Goal: Task Accomplishment & Management: Complete application form

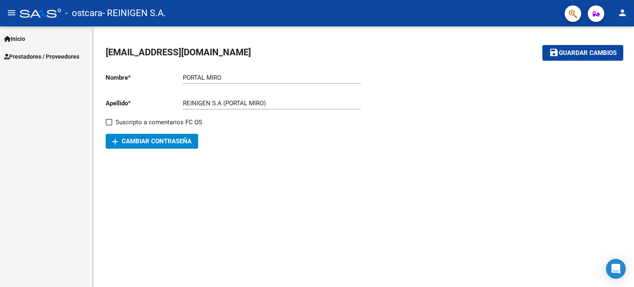
click at [624, 13] on mat-icon "person" at bounding box center [622, 13] width 10 height 10
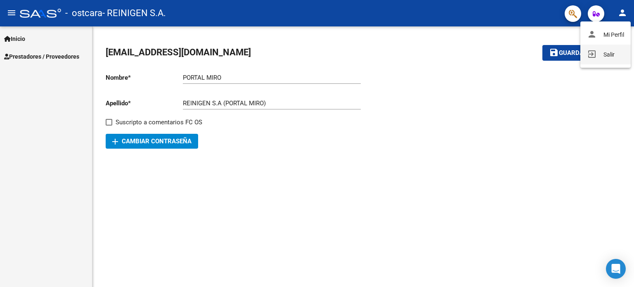
click at [607, 51] on button "exit_to_app Salir" at bounding box center [605, 55] width 50 height 20
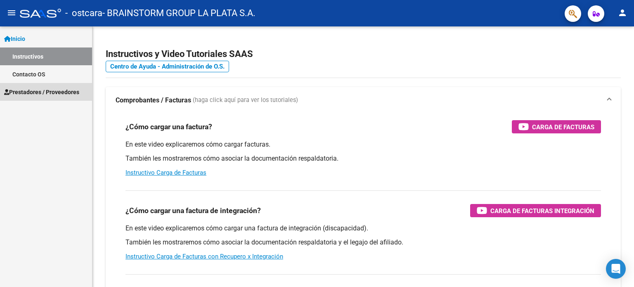
click at [48, 95] on span "Prestadores / Proveedores" at bounding box center [41, 91] width 75 height 9
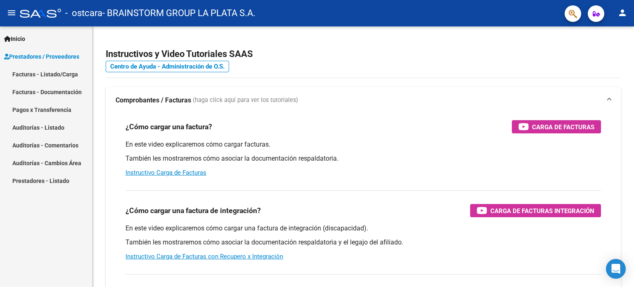
click at [47, 77] on link "Facturas - Listado/Carga" at bounding box center [46, 74] width 92 height 18
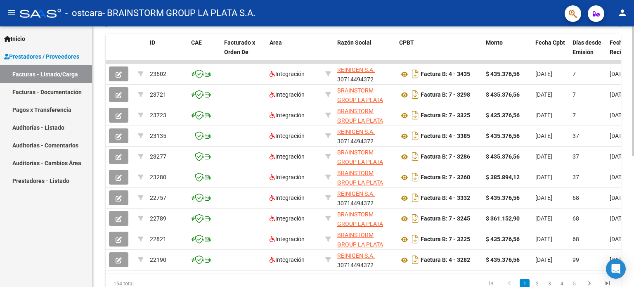
scroll to position [223, 0]
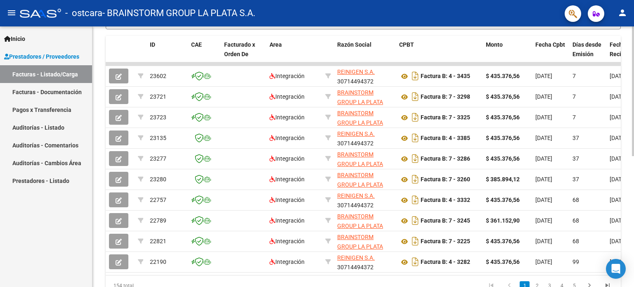
click at [632, 190] on div at bounding box center [633, 204] width 2 height 130
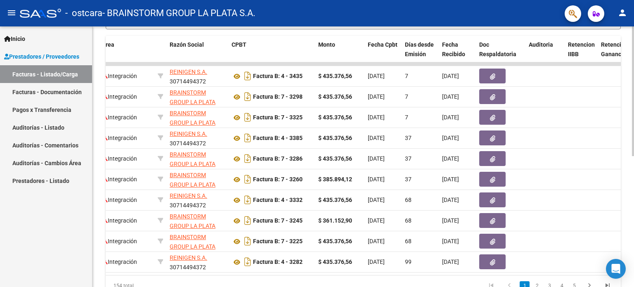
scroll to position [0, 0]
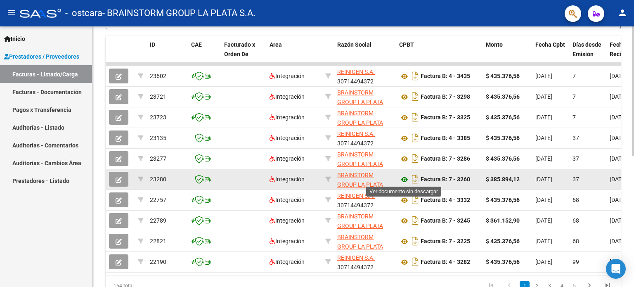
click at [405, 177] on icon at bounding box center [404, 180] width 11 height 10
click at [121, 180] on icon "button" at bounding box center [119, 180] width 6 height 6
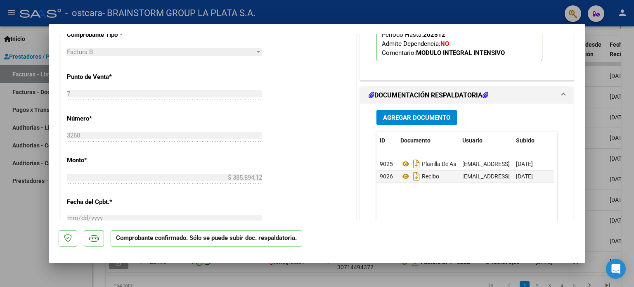
scroll to position [371, 0]
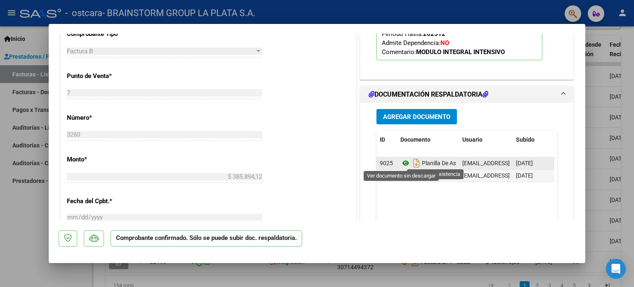
click at [401, 161] on icon at bounding box center [405, 163] width 11 height 10
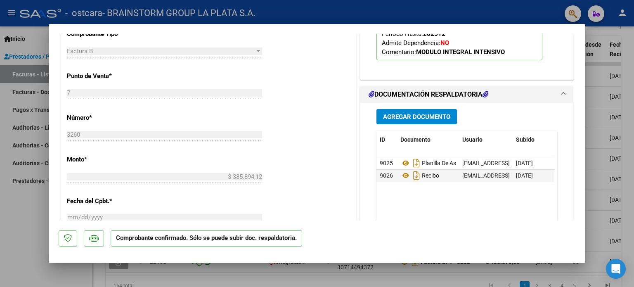
click at [598, 104] on div at bounding box center [317, 143] width 634 height 287
type input "$ 0,00"
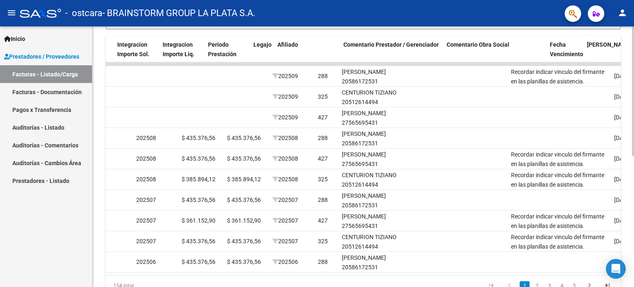
scroll to position [0, 976]
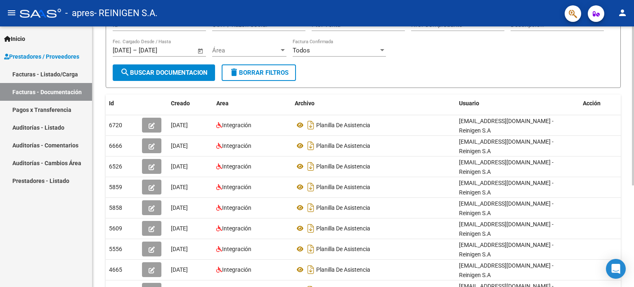
scroll to position [124, 0]
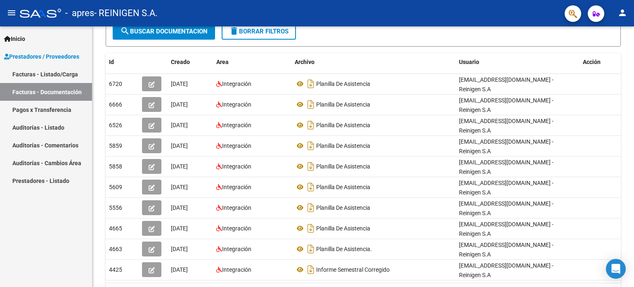
click at [52, 69] on link "Facturas - Listado/Carga" at bounding box center [46, 74] width 92 height 18
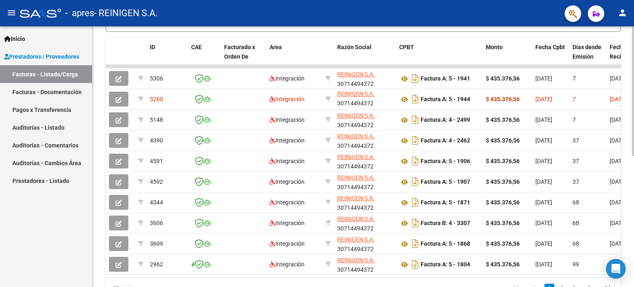
scroll to position [224, 0]
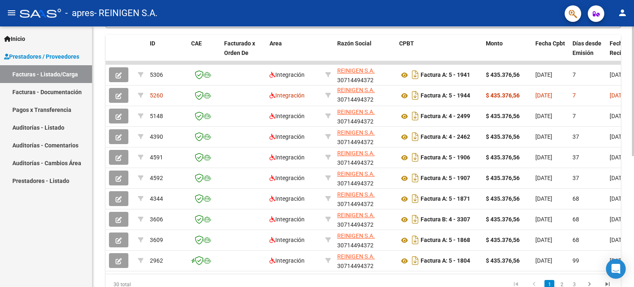
click at [632, 153] on div at bounding box center [633, 205] width 2 height 130
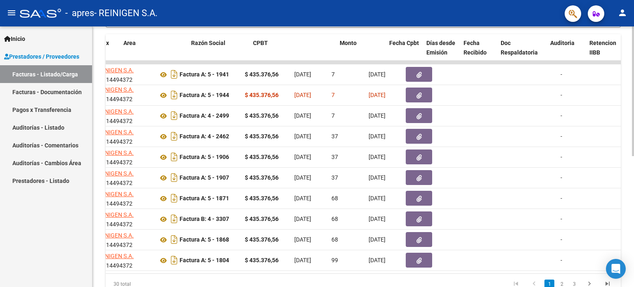
scroll to position [0, 0]
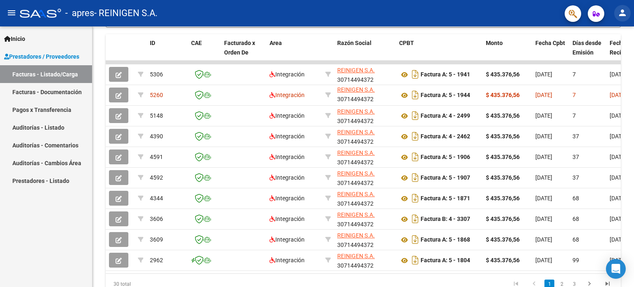
click at [622, 19] on button "person" at bounding box center [622, 13] width 17 height 17
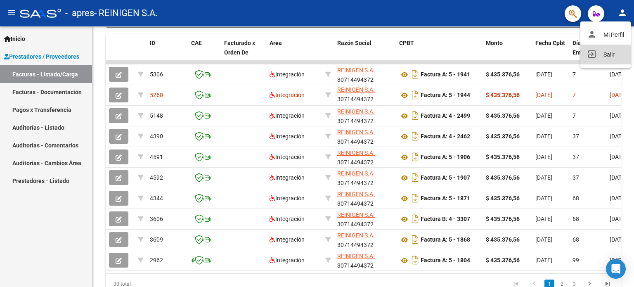
click at [596, 53] on button "exit_to_app Salir" at bounding box center [605, 55] width 50 height 20
